Goal: Task Accomplishment & Management: Use online tool/utility

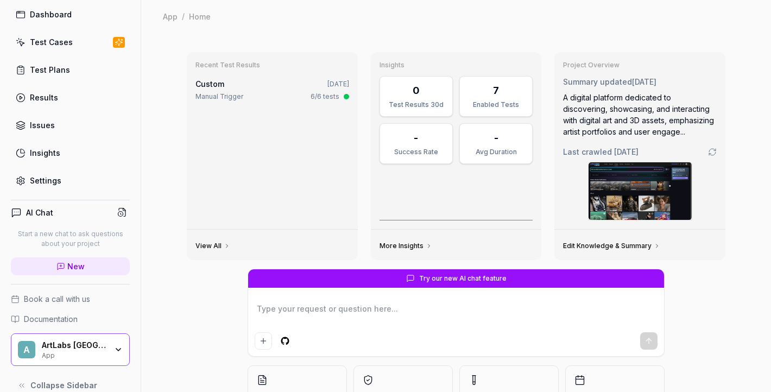
scroll to position [43, 0]
click at [116, 347] on icon "button" at bounding box center [118, 348] width 4 height 2
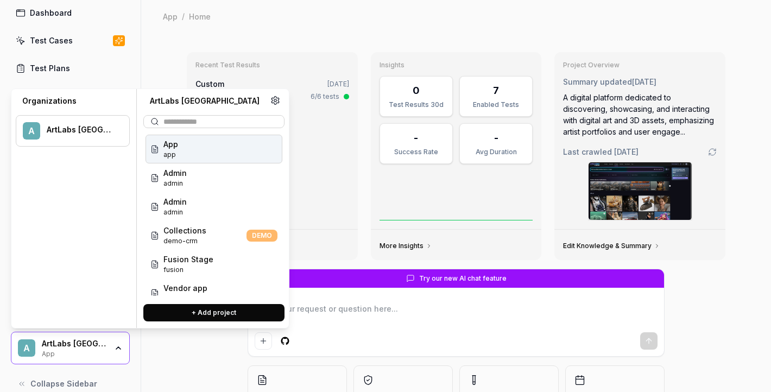
click at [117, 348] on icon "button" at bounding box center [118, 348] width 4 height 2
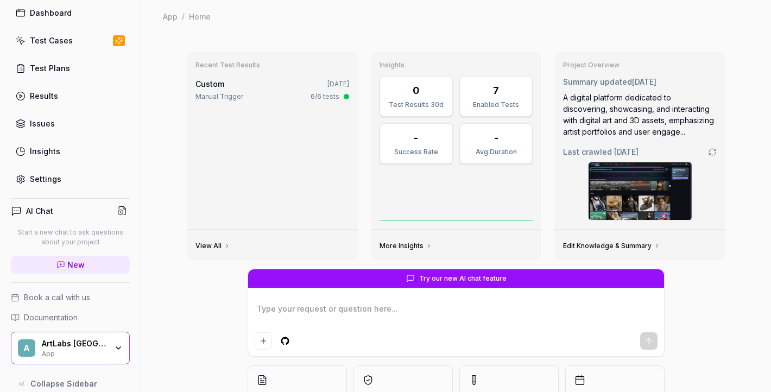
type textarea "*"
click at [70, 41] on link "Test Cases" at bounding box center [70, 40] width 119 height 21
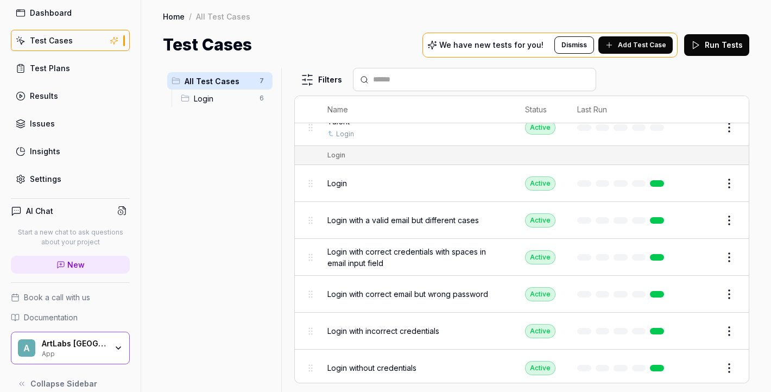
scroll to position [14, 0]
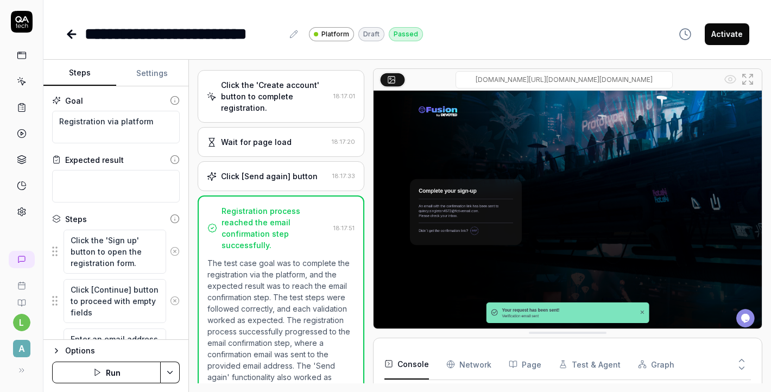
scroll to position [194, 0]
click at [22, 371] on icon at bounding box center [19, 370] width 9 height 9
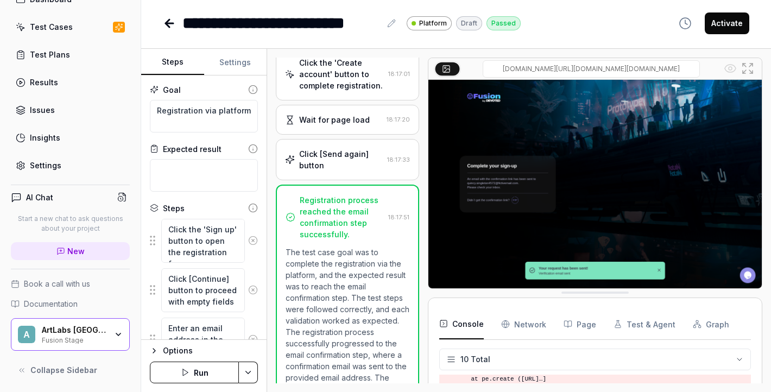
scroll to position [56, 0]
click at [74, 375] on span "Collapse Sidebar" at bounding box center [63, 371] width 67 height 11
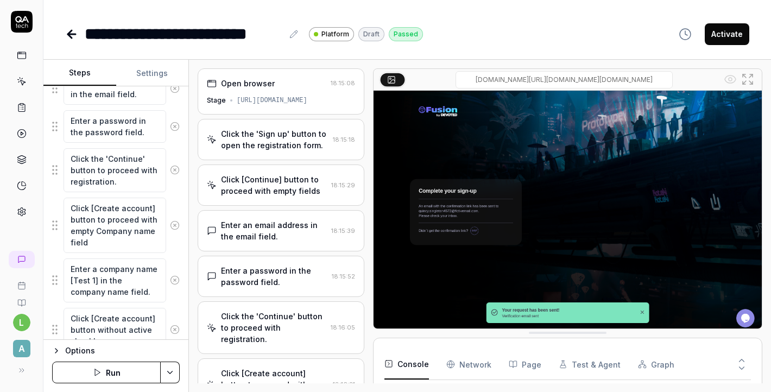
scroll to position [258, 0]
click at [105, 207] on textarea "Click [Create account] button to proceed with empty Company name field" at bounding box center [115, 224] width 103 height 55
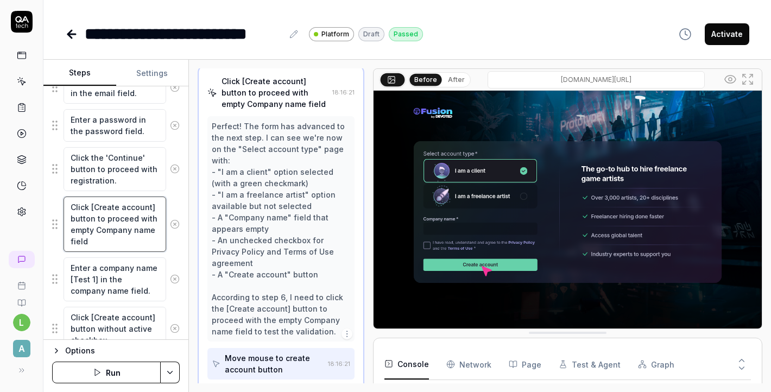
scroll to position [298, 0]
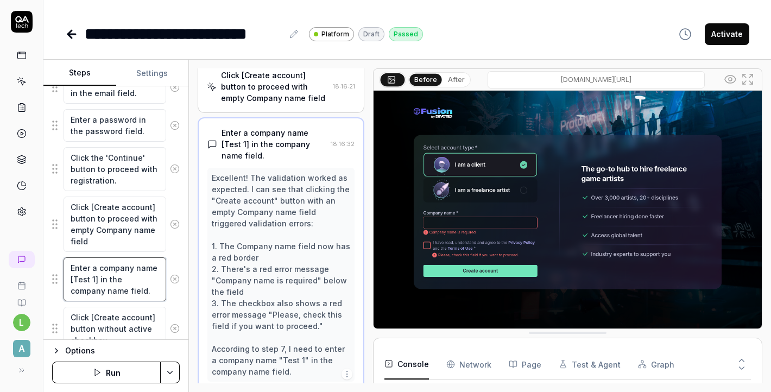
click at [126, 274] on textarea "Enter a company name [Test 1] in the company name field." at bounding box center [115, 280] width 103 height 44
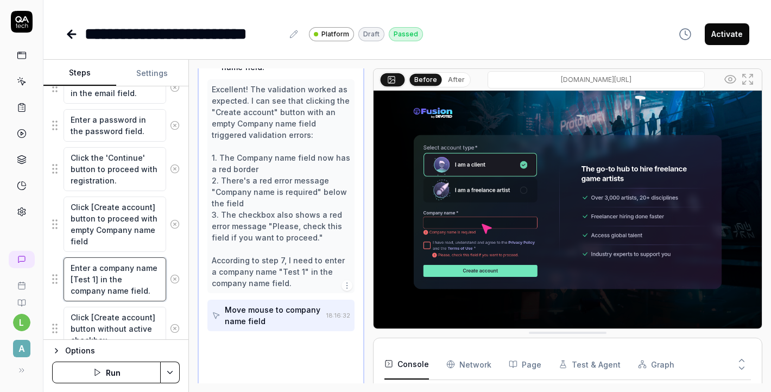
scroll to position [389, 0]
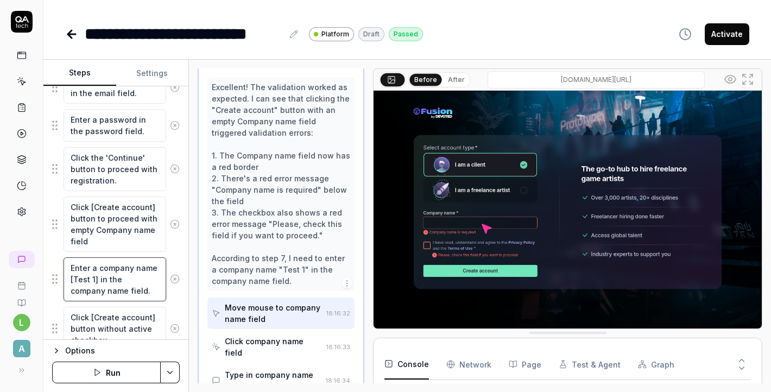
click at [94, 280] on textarea "Enter a company name [Test 1] in the company name field." at bounding box center [115, 280] width 103 height 44
type textarea "*"
type textarea "Enter a company name [Test ] in the company name field."
type textarea "*"
type textarea "Enter a company name [Test c] in the company name field."
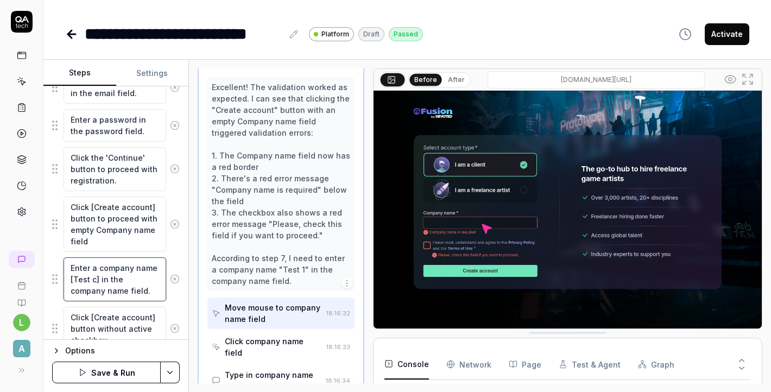
type textarea "*"
type textarea "Enter a company name [Test co] in the company name field."
type textarea "*"
type textarea "Enter a company name [Test com] in the company name field."
type textarea "*"
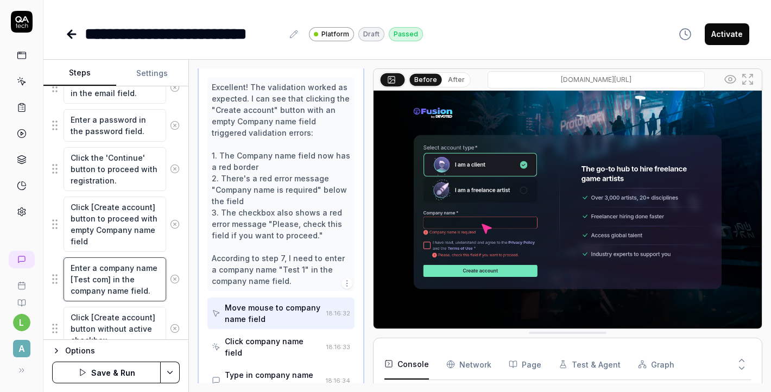
type textarea "Enter a company name [Test comp] in the company name field."
type textarea "*"
type textarea "Enter a company name [Test compa] in the company name field."
type textarea "*"
type textarea "Enter a company name [Test compan] in the company name field."
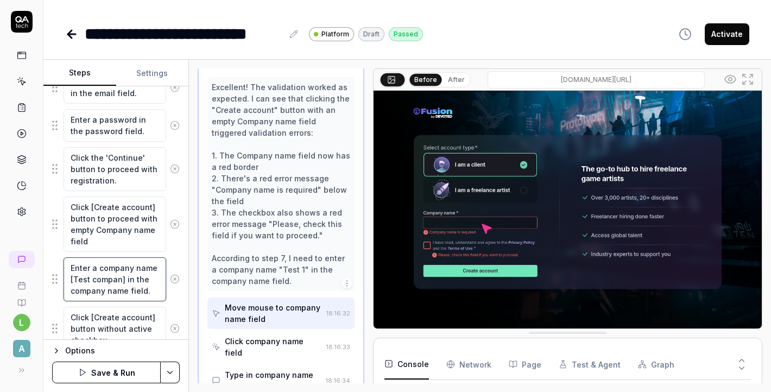
type textarea "*"
type textarea "Enter a company name [Test company] in the company name field."
type textarea "*"
type textarea "Enter a company name [Test company ] in the company name field."
type textarea "*"
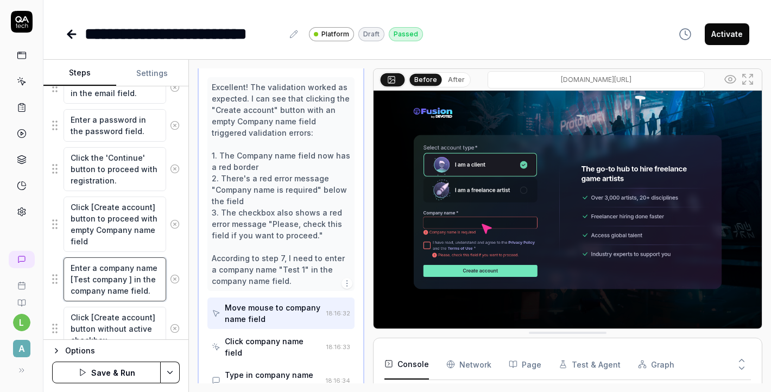
type textarea "Enter a company name [Test company A] in the company name field."
type textarea "*"
type textarea "Enter a company name [Test company AQ] in the company name field."
type textarea "*"
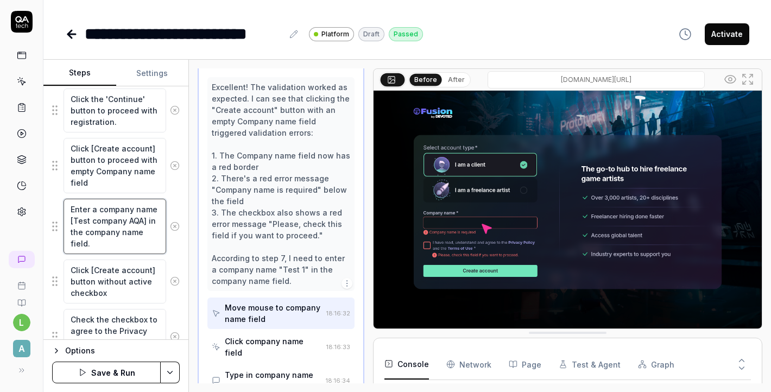
scroll to position [316, 0]
type textarea "Enter a company name [Test company AQA] in the company name field."
click at [122, 376] on button "Save & Run" at bounding box center [106, 373] width 109 height 22
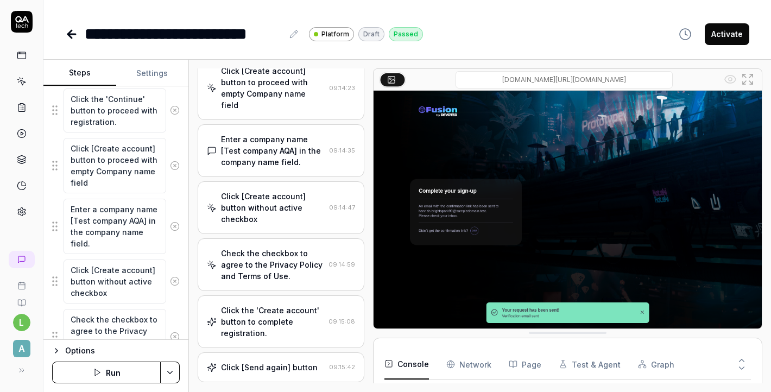
scroll to position [225, 0]
type textarea "*"
